Goal: Transaction & Acquisition: Purchase product/service

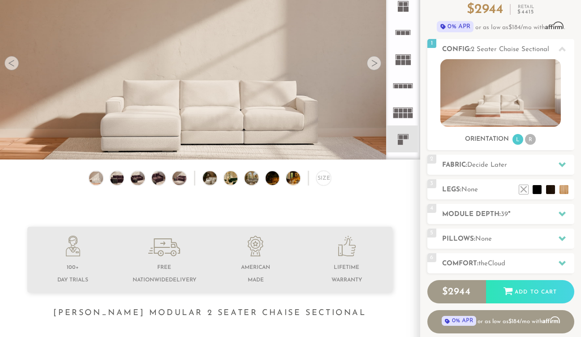
scroll to position [121, 0]
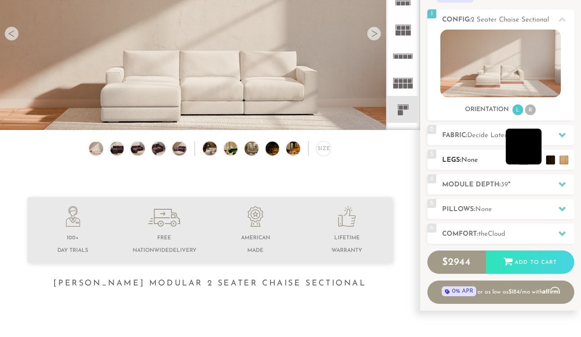
click at [539, 161] on li at bounding box center [524, 147] width 36 height 36
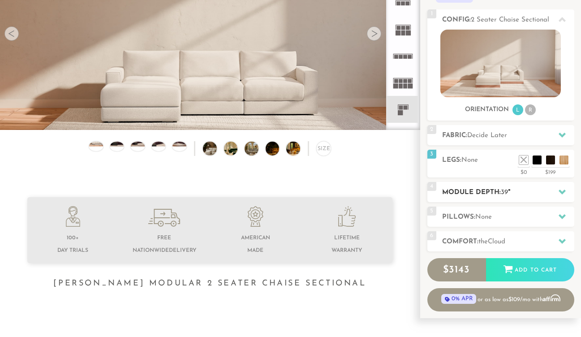
click at [501, 189] on h2 "Module Depth: 39 "" at bounding box center [508, 192] width 132 height 10
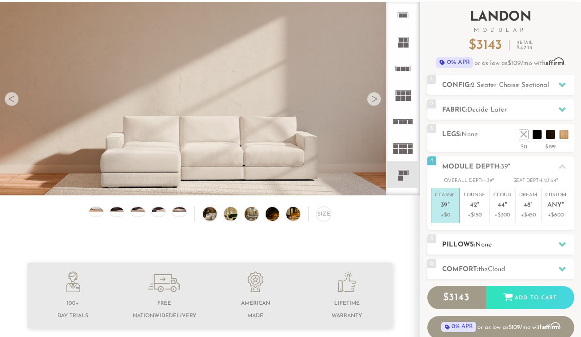
scroll to position [54, 0]
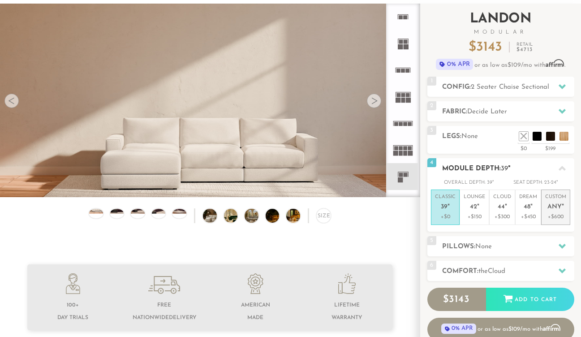
click at [555, 202] on p "Custom Any "" at bounding box center [555, 203] width 21 height 19
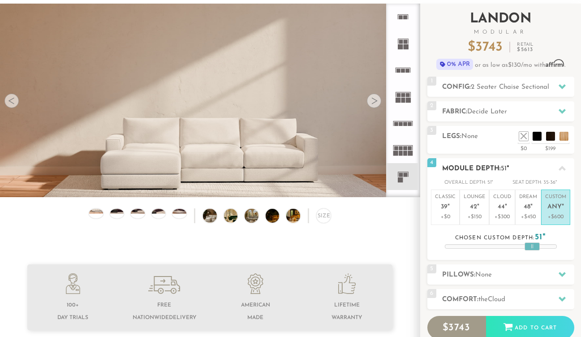
drag, startPoint x: 505, startPoint y: 245, endPoint x: 537, endPoint y: 244, distance: 31.8
click at [537, 244] on div at bounding box center [532, 246] width 15 height 8
click at [559, 171] on icon at bounding box center [562, 168] width 7 height 7
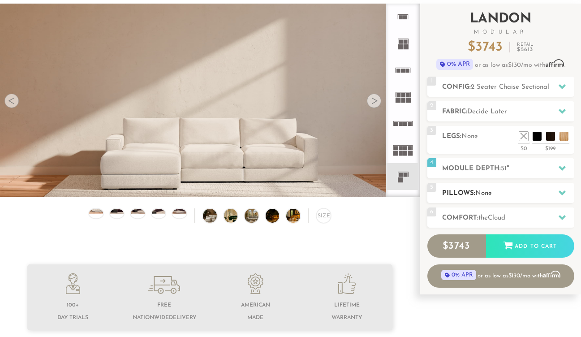
click at [512, 194] on h2 "Pillows: None" at bounding box center [508, 193] width 132 height 10
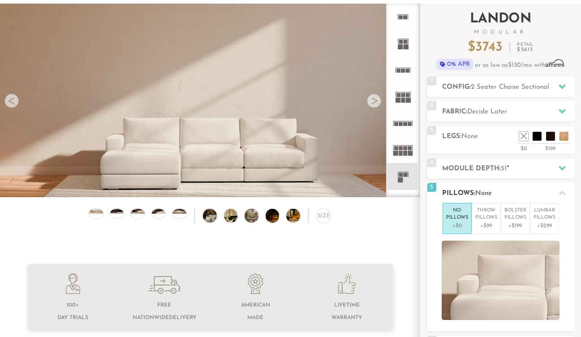
click at [547, 190] on h2 "Pillows: None" at bounding box center [508, 193] width 132 height 10
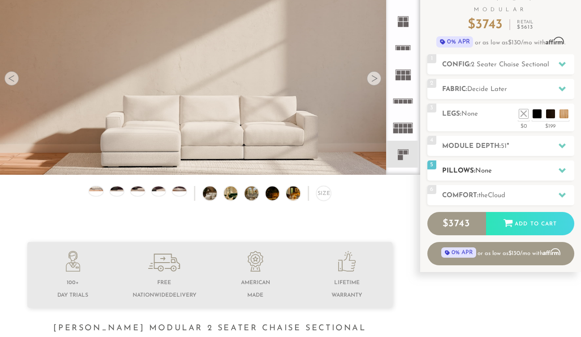
scroll to position [82, 0]
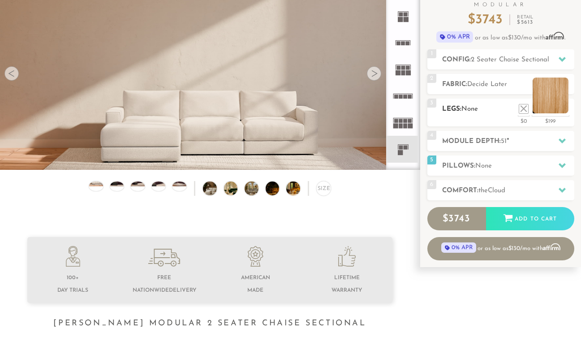
click at [564, 110] on li at bounding box center [551, 95] width 36 height 36
click at [561, 112] on li at bounding box center [551, 95] width 36 height 36
click at [473, 113] on h2 "Legs: None" at bounding box center [508, 109] width 132 height 10
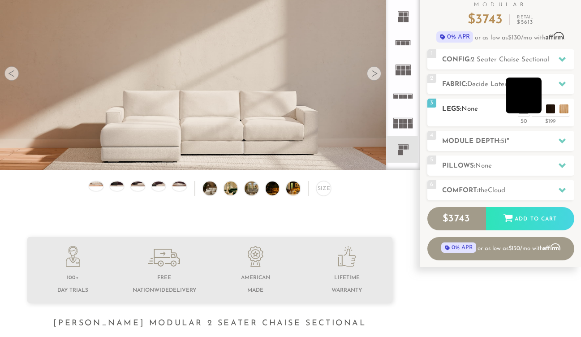
click at [538, 112] on li at bounding box center [524, 95] width 36 height 36
click at [552, 112] on li at bounding box center [537, 95] width 36 height 36
click at [521, 110] on li at bounding box center [510, 95] width 36 height 36
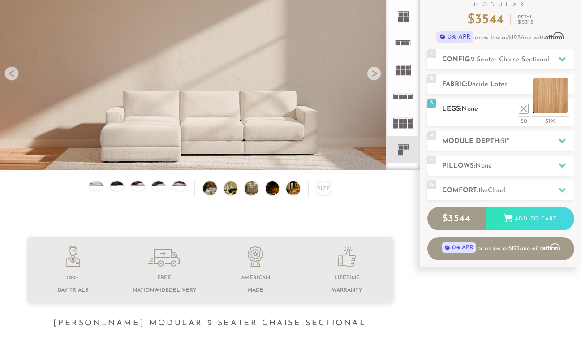
click at [566, 109] on li at bounding box center [551, 95] width 36 height 36
click at [548, 110] on li at bounding box center [537, 95] width 36 height 36
click at [565, 112] on li at bounding box center [551, 95] width 36 height 36
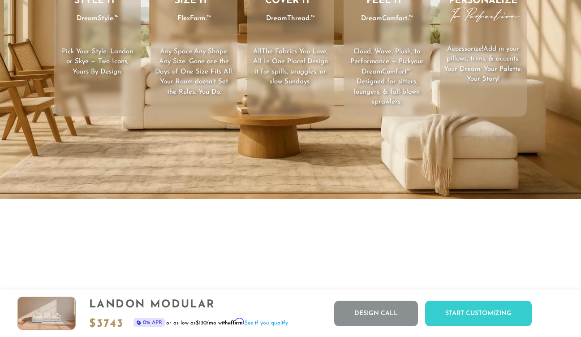
scroll to position [1293, 0]
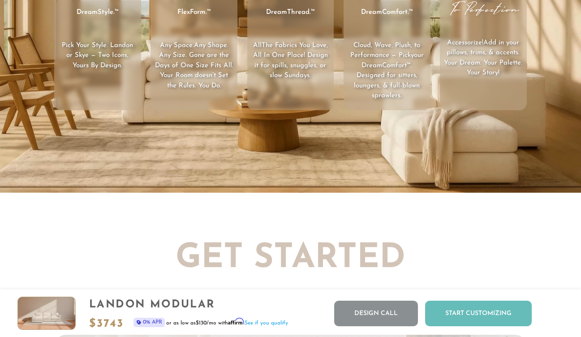
click at [468, 313] on div "Start Customizing" at bounding box center [478, 314] width 107 height 26
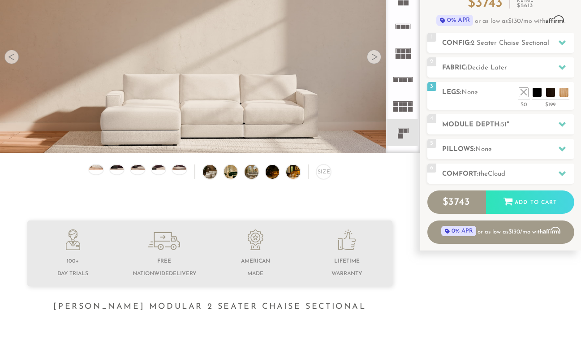
scroll to position [0, 0]
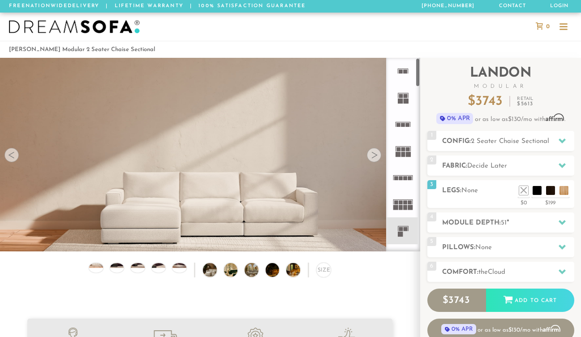
click at [407, 149] on rect at bounding box center [408, 149] width 4 height 4
click at [402, 131] on icon at bounding box center [403, 124] width 26 height 26
click at [400, 101] on rect at bounding box center [400, 101] width 5 height 5
click at [400, 75] on icon at bounding box center [403, 71] width 26 height 26
click at [400, 90] on icon at bounding box center [403, 97] width 26 height 26
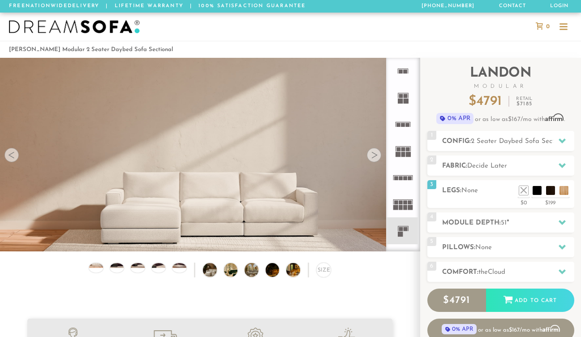
click at [402, 72] on rect at bounding box center [401, 71] width 4 height 4
click at [512, 138] on span "2-Seater Sofa" at bounding box center [492, 141] width 43 height 7
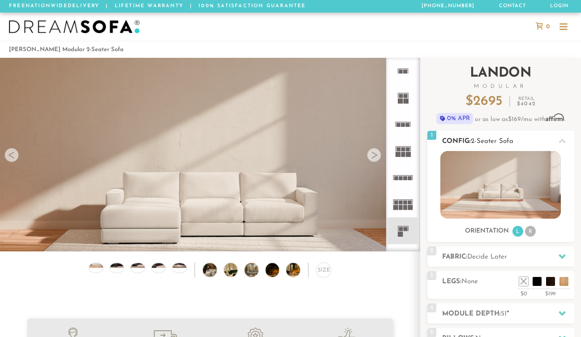
click at [530, 235] on li "R" at bounding box center [530, 231] width 11 height 11
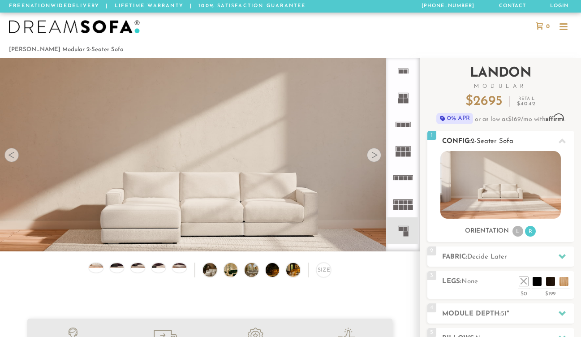
click at [519, 233] on li "L" at bounding box center [517, 231] width 11 height 11
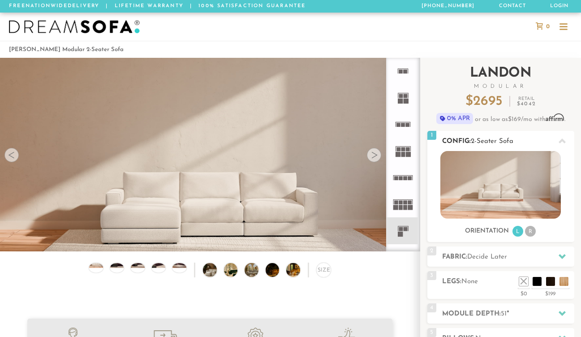
click at [526, 232] on li "R" at bounding box center [530, 231] width 11 height 11
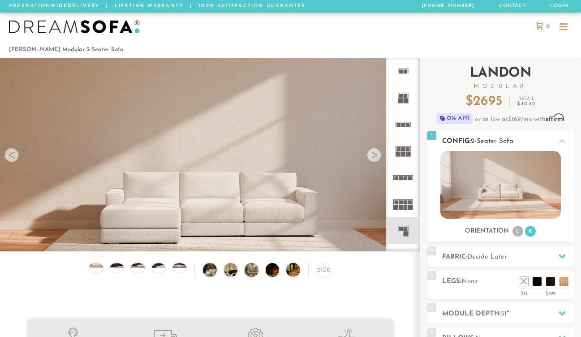
click at [516, 233] on li "L" at bounding box center [517, 231] width 11 height 11
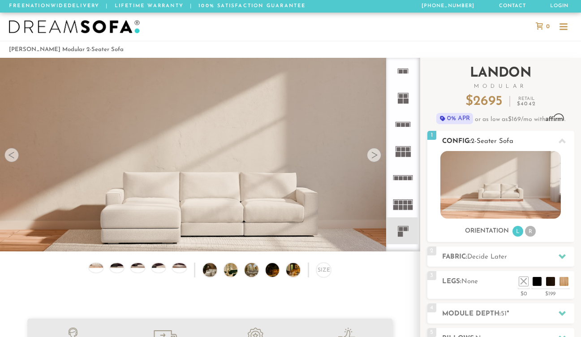
click at [524, 232] on ul "L R" at bounding box center [524, 231] width 25 height 12
click at [534, 229] on li "R" at bounding box center [530, 231] width 11 height 11
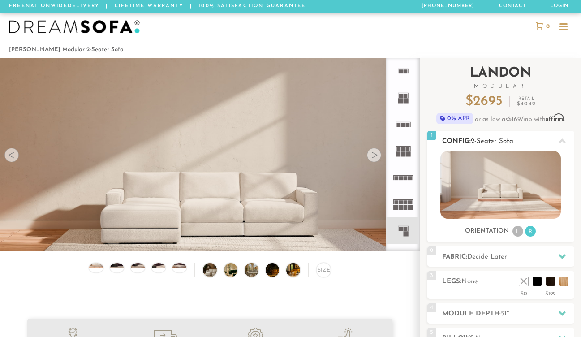
click at [527, 230] on li "R" at bounding box center [530, 231] width 11 height 11
click at [563, 139] on icon at bounding box center [562, 141] width 7 height 7
